Goal: Task Accomplishment & Management: Use online tool/utility

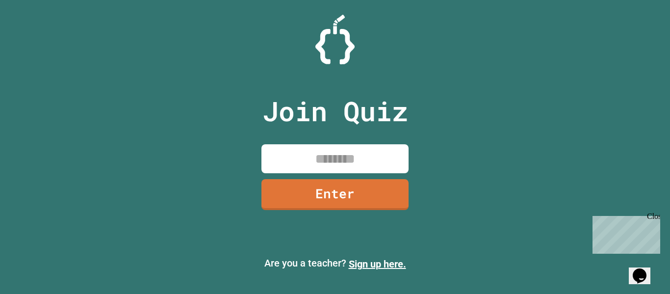
click at [359, 157] on input at bounding box center [334, 158] width 147 height 29
type input "********"
click at [351, 185] on link "Enter" at bounding box center [334, 194] width 147 height 31
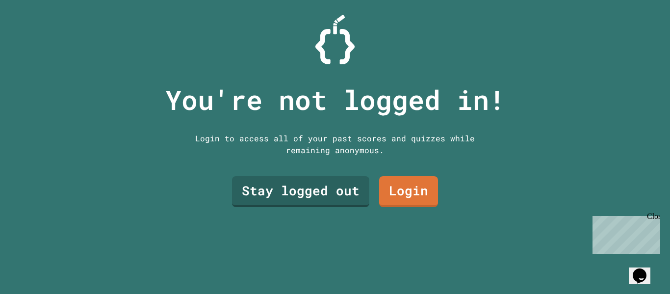
click at [413, 186] on link "Login" at bounding box center [408, 191] width 59 height 31
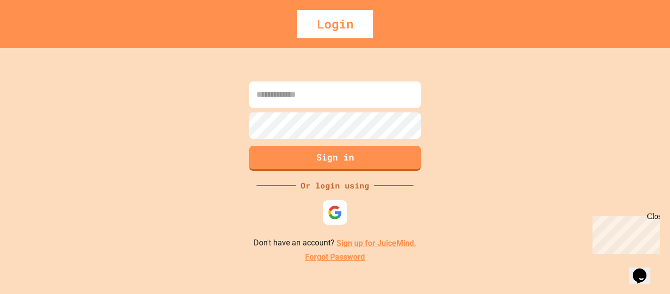
click at [334, 206] on img at bounding box center [335, 212] width 15 height 15
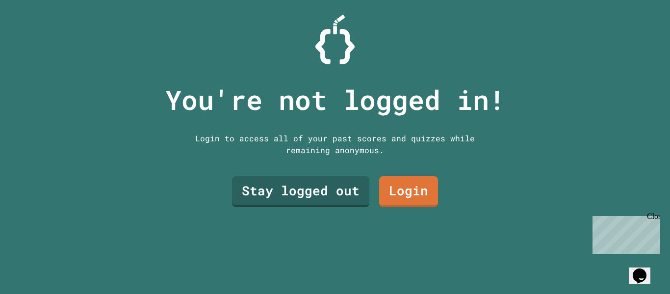
click at [331, 193] on link "Stay logged out" at bounding box center [300, 191] width 137 height 31
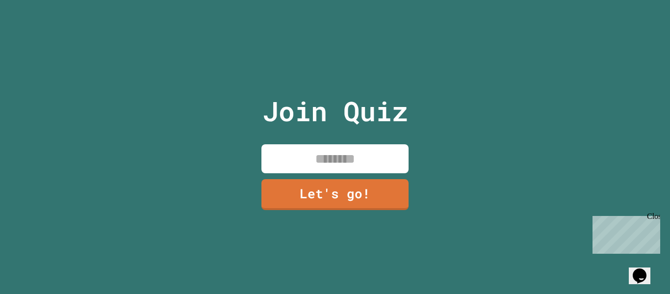
click at [389, 158] on input at bounding box center [334, 158] width 147 height 29
type input "******"
click at [363, 186] on link "Let's go!" at bounding box center [334, 193] width 147 height 32
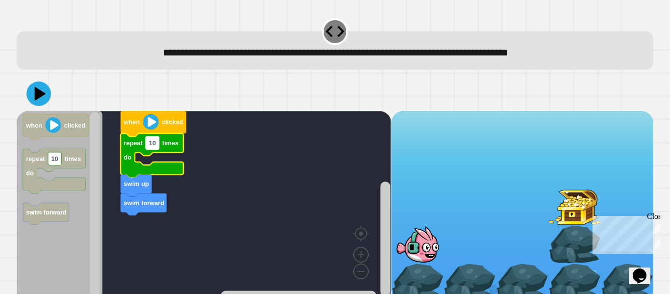
click at [156, 148] on rect "Blockly Workspace" at bounding box center [152, 142] width 13 height 13
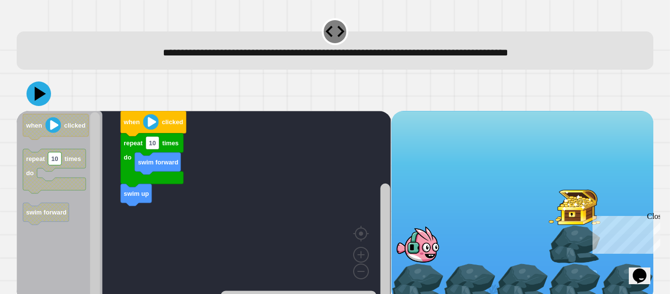
click at [115, 215] on div "when clicked repeat 10 times do swim up swim forward when clicked repeat 10 tim…" at bounding box center [204, 206] width 374 height 190
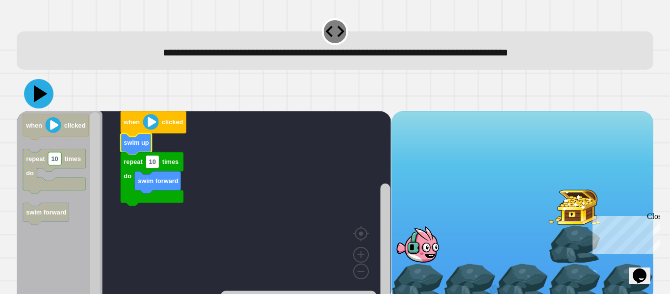
click at [47, 94] on icon at bounding box center [38, 93] width 29 height 29
click at [153, 164] on text "10" at bounding box center [152, 161] width 7 height 7
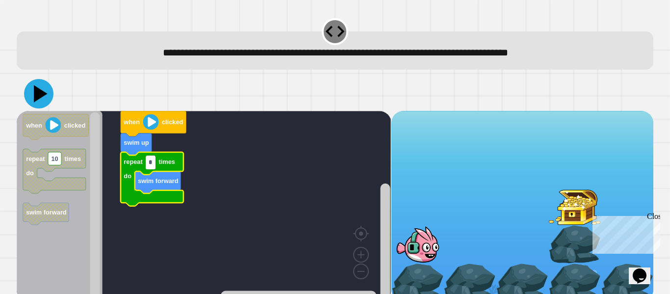
type input "*"
click at [42, 90] on icon at bounding box center [38, 93] width 29 height 29
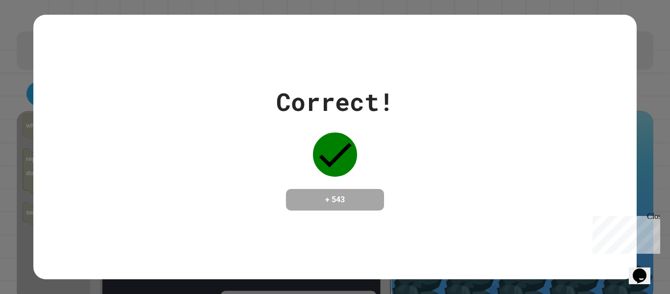
click at [654, 213] on div "Close" at bounding box center [653, 218] width 12 height 12
click at [576, 216] on div "Correct! + 543" at bounding box center [334, 147] width 603 height 264
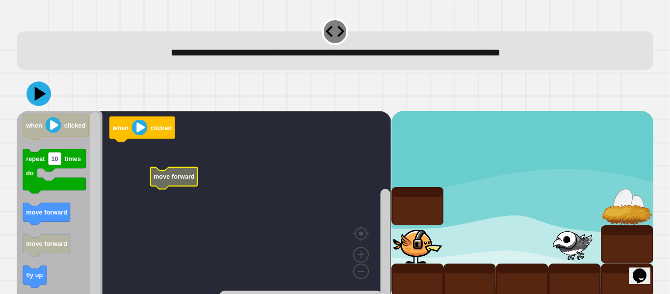
click at [176, 175] on text "move forward" at bounding box center [174, 176] width 41 height 7
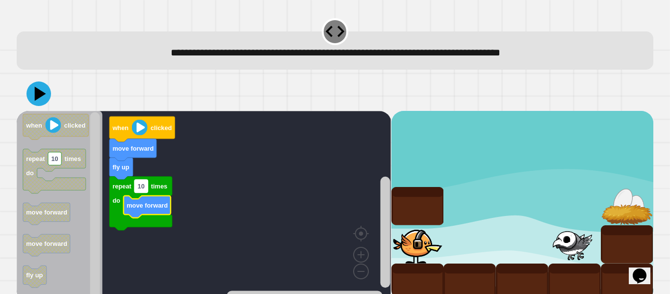
click at [146, 190] on rect "Blockly Workspace" at bounding box center [140, 186] width 13 height 13
type input "*"
click at [139, 131] on image "Blockly Workspace" at bounding box center [140, 128] width 16 height 16
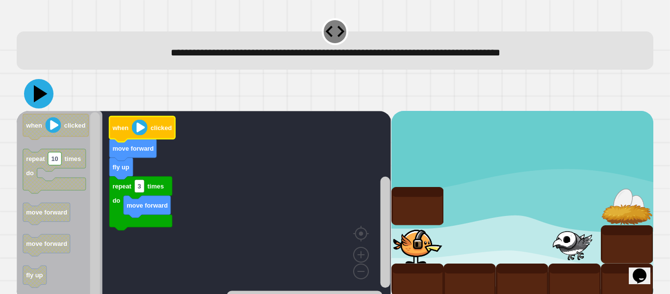
click at [35, 98] on icon at bounding box center [41, 93] width 14 height 17
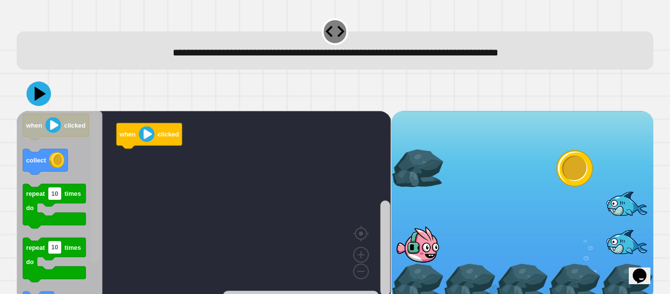
scroll to position [12, 0]
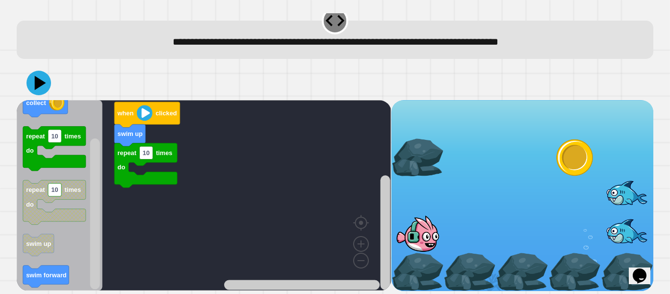
click at [161, 173] on g "when clicked swim up repeat 10 times do" at bounding box center [209, 195] width 384 height 190
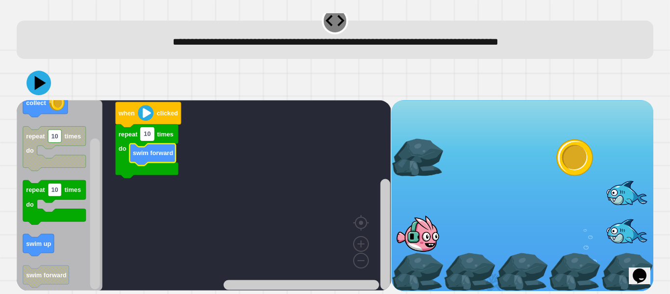
click at [145, 134] on text "10" at bounding box center [147, 133] width 7 height 7
type input "*"
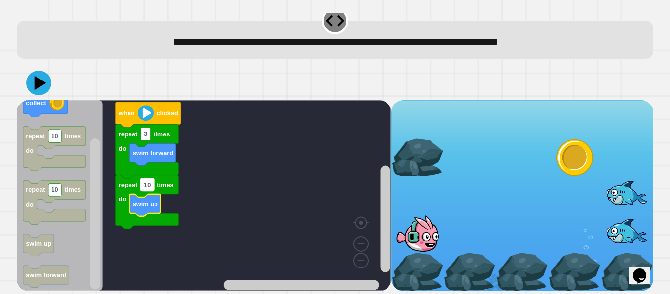
click at [150, 183] on text "10" at bounding box center [147, 184] width 7 height 7
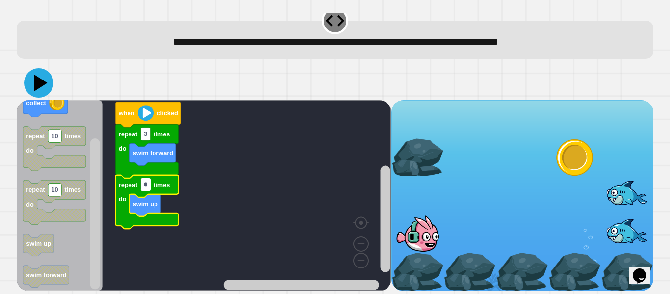
type input "*"
click at [37, 79] on icon at bounding box center [41, 83] width 14 height 17
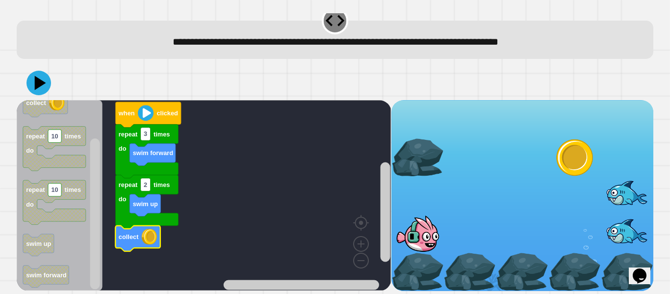
click at [33, 68] on div at bounding box center [335, 83] width 637 height 34
click at [34, 77] on icon at bounding box center [38, 82] width 29 height 29
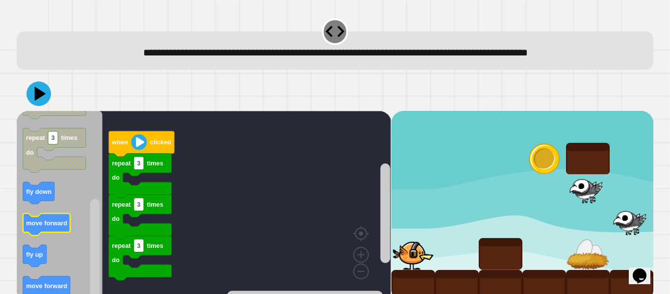
click at [64, 232] on icon "Blockly Workspace" at bounding box center [46, 224] width 47 height 22
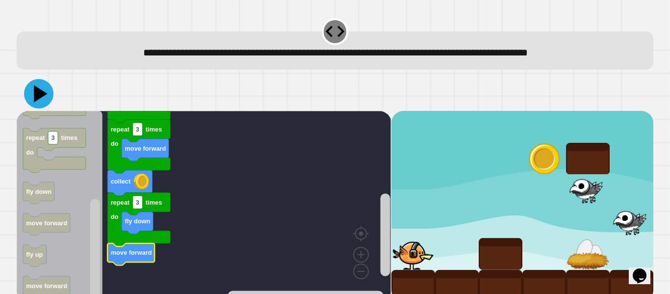
click at [40, 91] on icon at bounding box center [41, 93] width 14 height 17
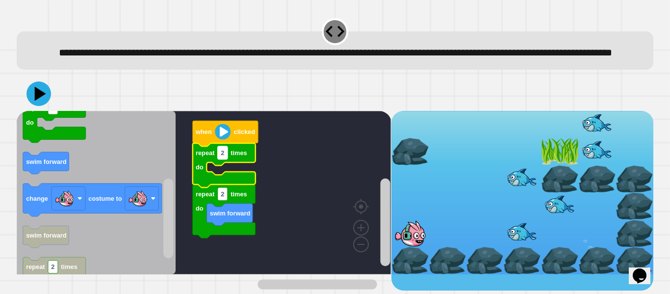
click at [225, 159] on rect "Blockly Workspace" at bounding box center [223, 152] width 10 height 13
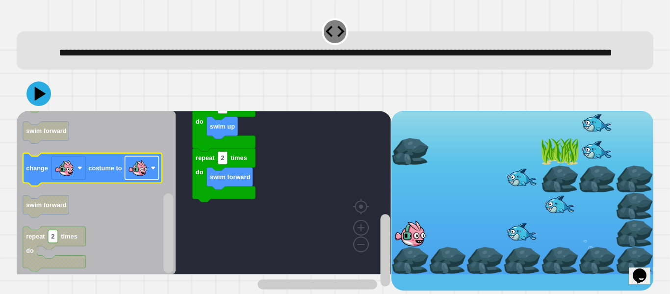
click at [144, 178] on image "Blockly Workspace" at bounding box center [138, 168] width 20 height 20
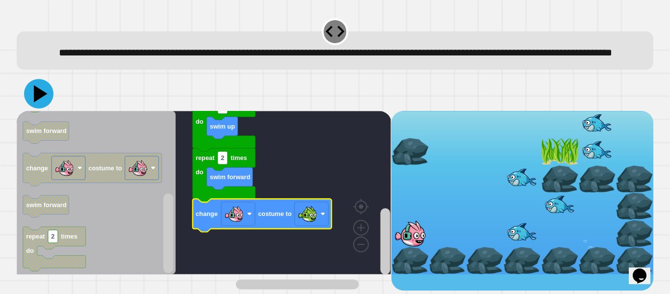
click at [36, 108] on icon at bounding box center [38, 93] width 29 height 29
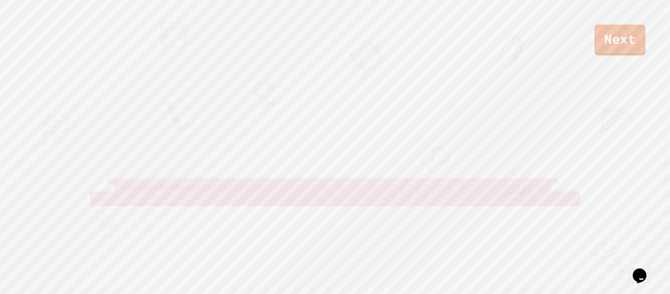
scroll to position [0, 0]
